Goal: Information Seeking & Learning: Check status

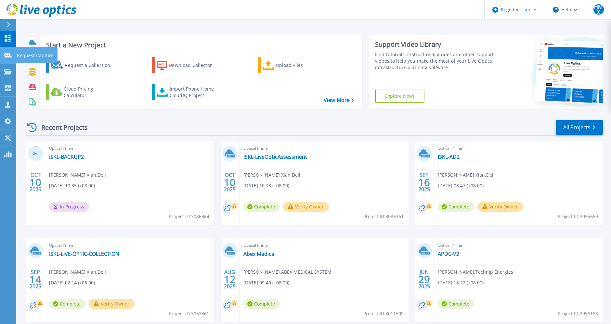
click at [8, 53] on icon at bounding box center [8, 55] width 8 height 5
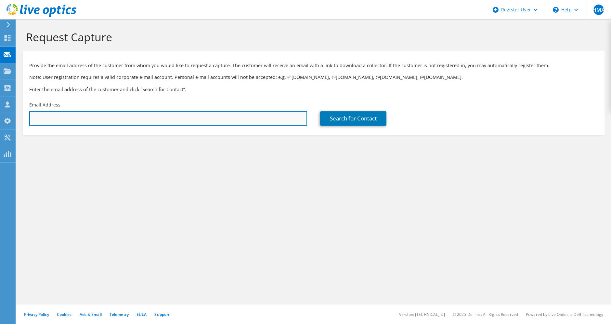
click at [243, 114] on input "text" at bounding box center [168, 118] width 278 height 14
click at [161, 114] on input "isma" at bounding box center [168, 118] width 278 height 14
type input "i"
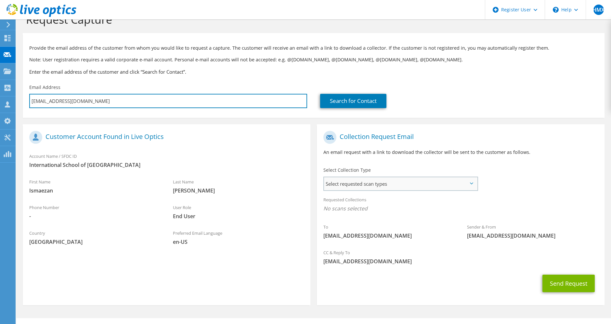
scroll to position [31, 0]
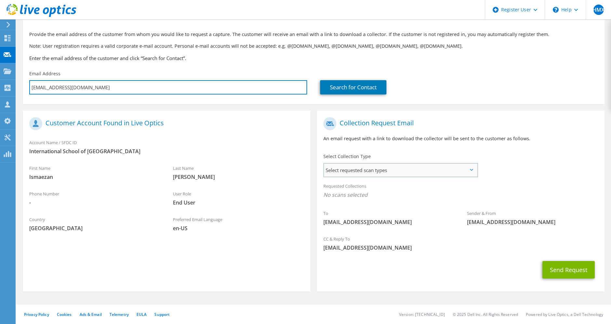
type input "isma@iskl.edu.my"
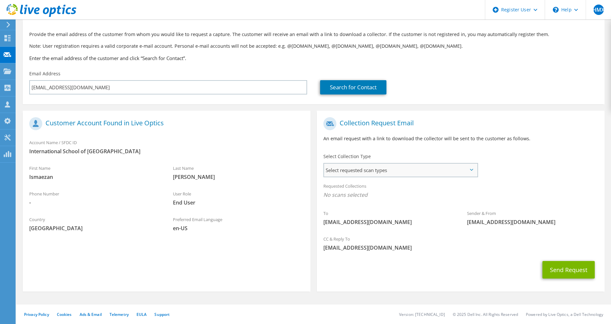
click at [399, 166] on span "Select requested scan types" at bounding box center [400, 170] width 153 height 13
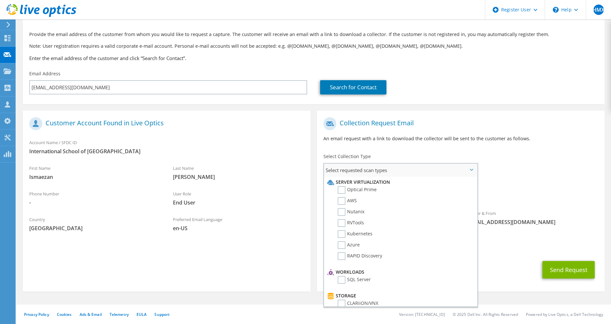
scroll to position [0, 0]
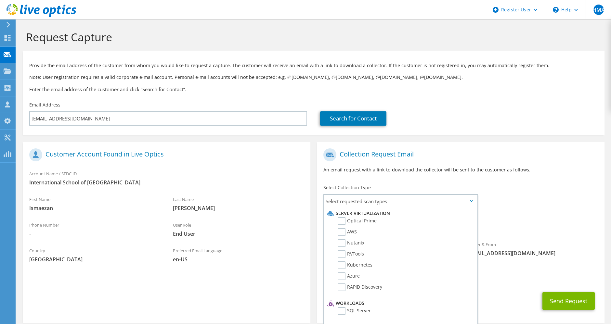
click at [515, 203] on div "To isma@iskl.edu.my Sender & From liveoptics@liveoptics.com" at bounding box center [461, 204] width 288 height 118
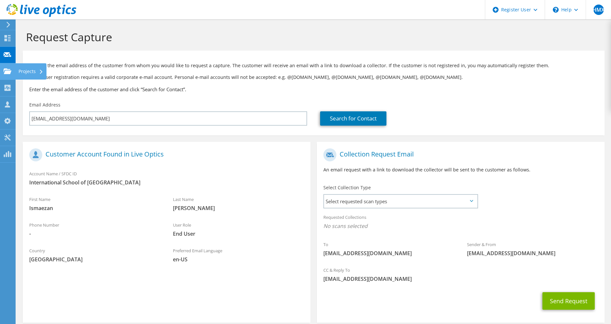
drag, startPoint x: 9, startPoint y: 72, endPoint x: 10, endPoint y: 75, distance: 3.3
click at [9, 72] on use at bounding box center [8, 71] width 8 height 6
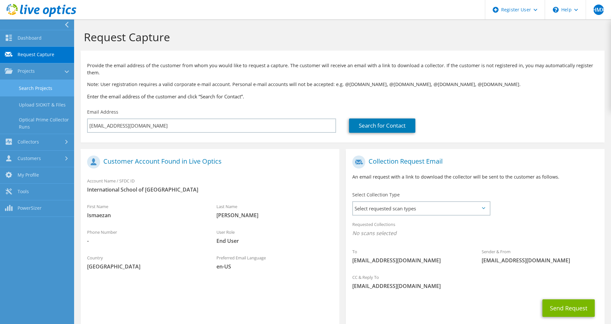
click at [26, 92] on link "Search Projects" at bounding box center [37, 88] width 74 height 17
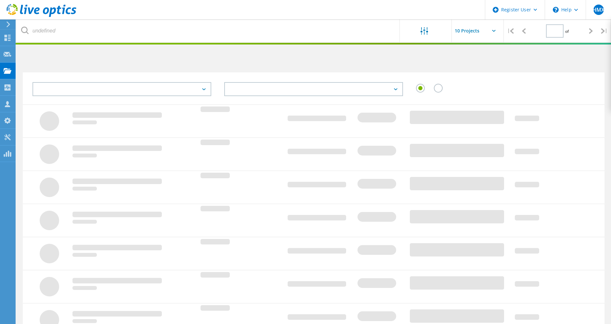
type input "1"
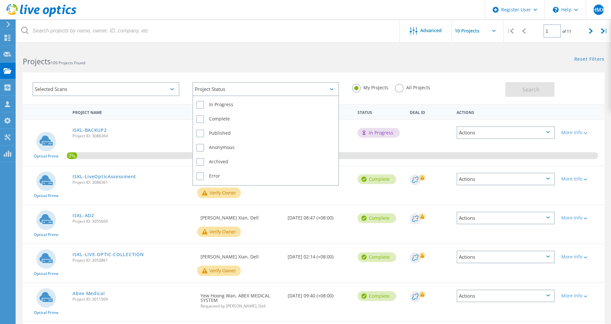
click at [223, 93] on div "Project Status" at bounding box center [265, 89] width 147 height 14
click at [201, 116] on label "Complete" at bounding box center [265, 119] width 139 height 8
click at [0, 0] on input "Complete" at bounding box center [0, 0] width 0 height 0
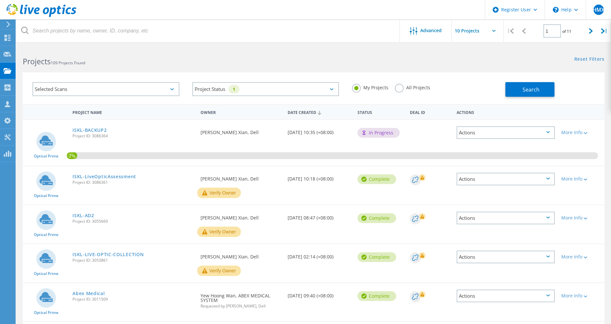
click at [124, 91] on div "Selected Scans" at bounding box center [106, 89] width 147 height 14
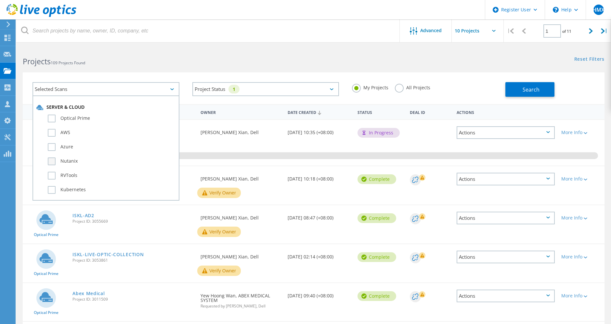
click at [53, 158] on label "Nutanix" at bounding box center [112, 162] width 128 height 8
click at [0, 0] on input "Nutanix" at bounding box center [0, 0] width 0 height 0
click at [416, 88] on label "All Projects" at bounding box center [412, 87] width 35 height 6
click at [0, 0] on input "All Projects" at bounding box center [0, 0] width 0 height 0
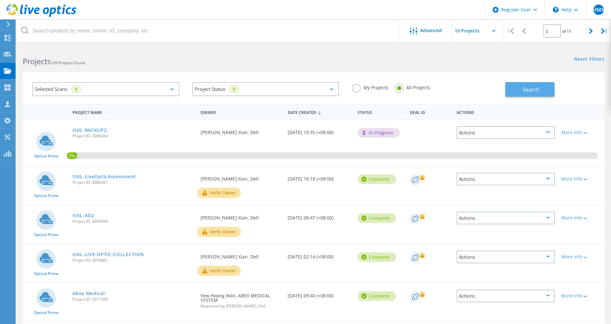
click at [539, 89] on span "Search" at bounding box center [531, 89] width 17 height 7
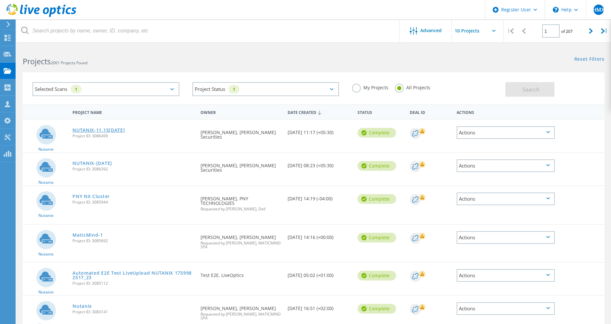
click at [112, 131] on link "NUTANIX-11.15[DATE]" at bounding box center [98, 130] width 52 height 5
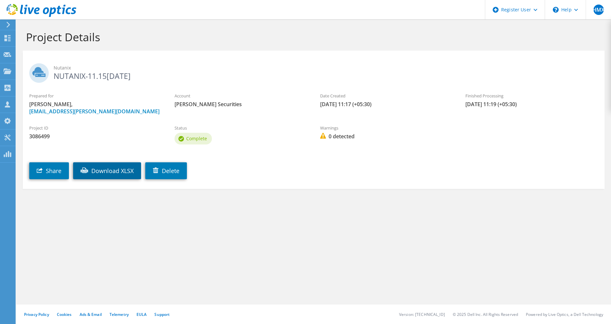
click at [127, 168] on link "Download XLSX" at bounding box center [107, 171] width 68 height 17
